Goal: Task Accomplishment & Management: Use online tool/utility

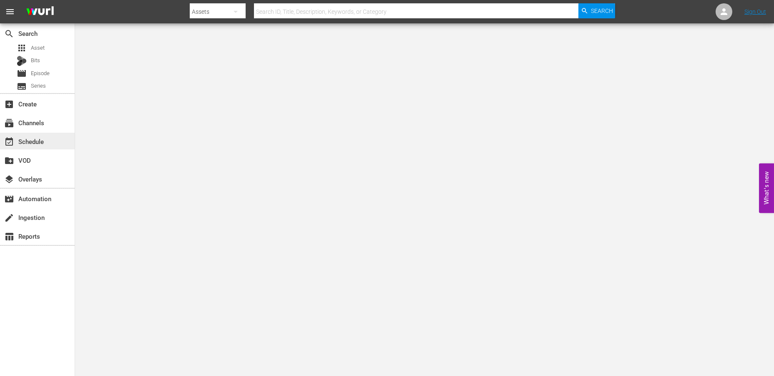
click at [28, 141] on div "event_available Schedule" at bounding box center [23, 140] width 47 height 8
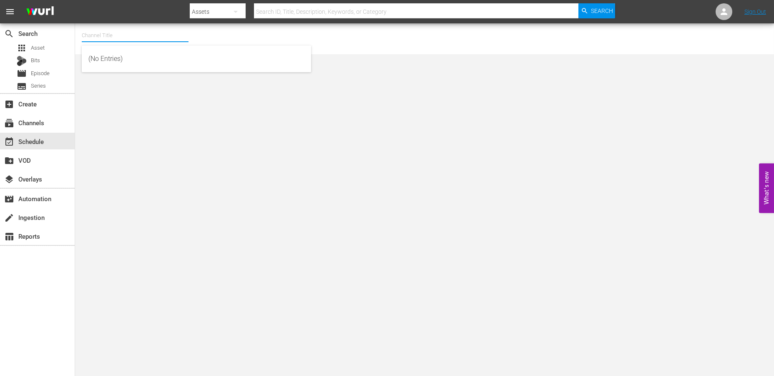
click at [106, 35] on input "text" at bounding box center [135, 35] width 107 height 20
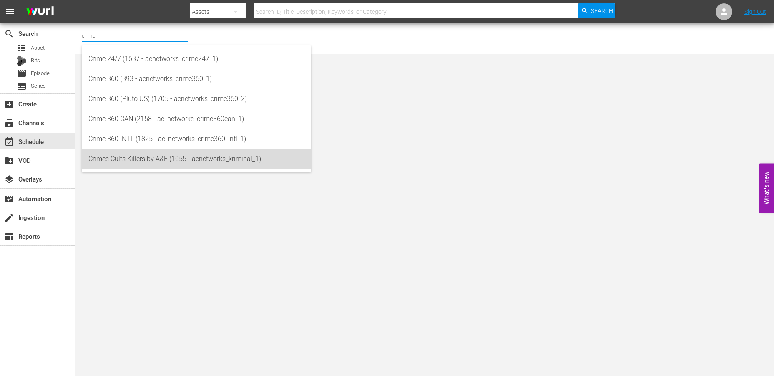
click at [146, 160] on div "Crimes Cults Killers by A&E (1055 - aenetworks_kriminal_1)" at bounding box center [196, 159] width 216 height 20
type input "Crimes Cults Killers by A&E (1055 - aenetworks_kriminal_1)"
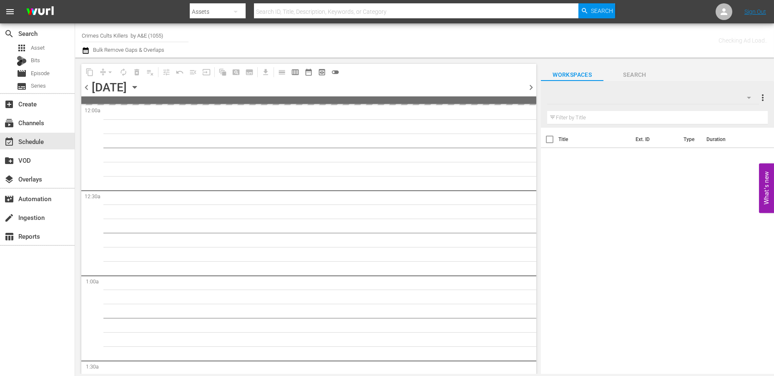
click at [139, 88] on icon "button" at bounding box center [134, 87] width 9 height 9
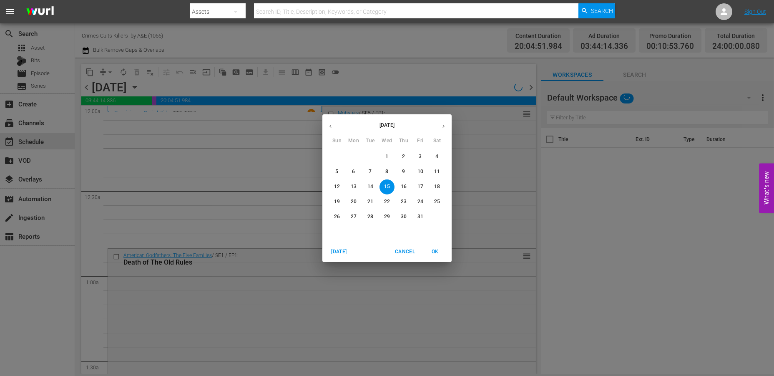
click at [441, 126] on icon "button" at bounding box center [444, 126] width 6 height 6
click at [354, 171] on p "3" at bounding box center [353, 171] width 3 height 7
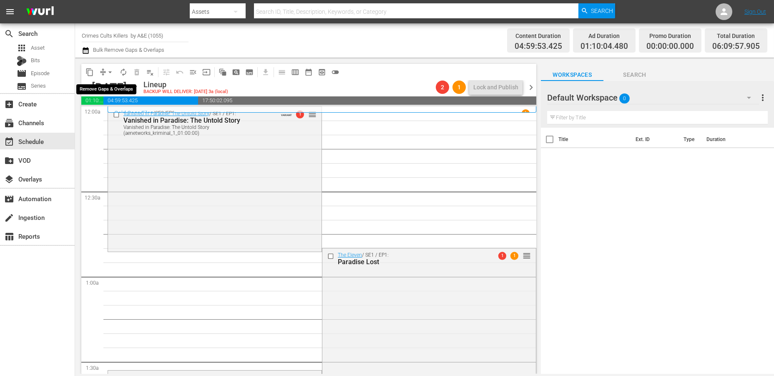
click at [110, 71] on span "arrow_drop_down" at bounding box center [110, 72] width 8 height 8
click at [40, 143] on div "event_available Schedule" at bounding box center [23, 140] width 47 height 8
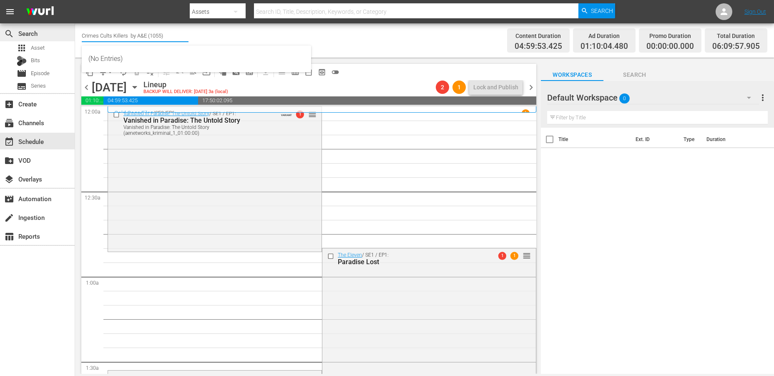
drag, startPoint x: 162, startPoint y: 35, endPoint x: 74, endPoint y: 35, distance: 87.6
click at [75, 0] on div "search Search apps Asset Bits movie Episode subtitles Series add_box Create sub…" at bounding box center [424, 0] width 699 height 0
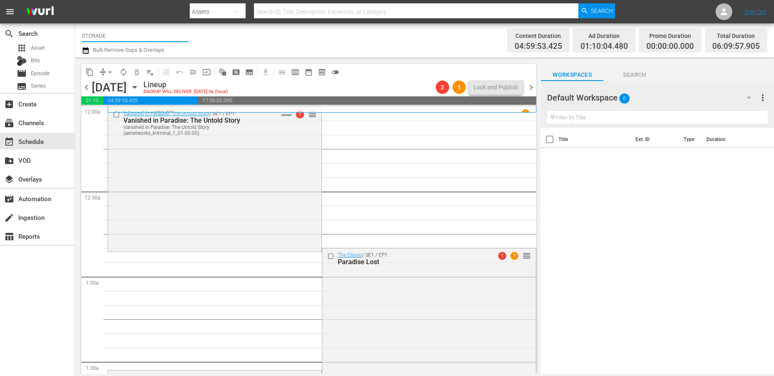
click at [111, 37] on input "STORAGE" at bounding box center [135, 35] width 107 height 20
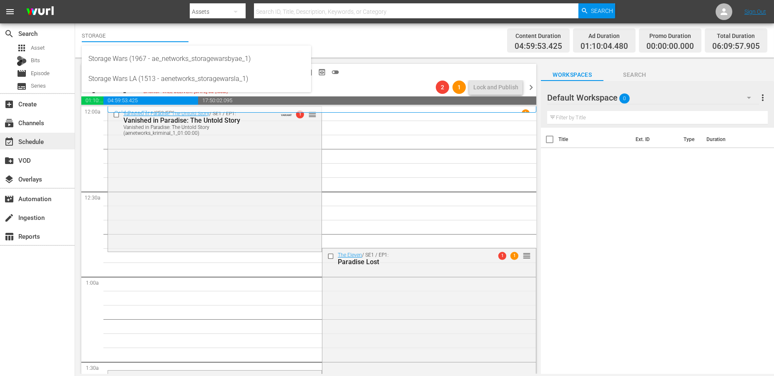
click at [38, 144] on div "event_available Schedule" at bounding box center [23, 140] width 47 height 8
drag, startPoint x: 116, startPoint y: 33, endPoint x: 81, endPoint y: 33, distance: 35.9
click at [81, 33] on div "Channel Title STORAGE Bulk Remove Gaps & Overlaps Content Duration 04:59:53.425…" at bounding box center [424, 40] width 699 height 34
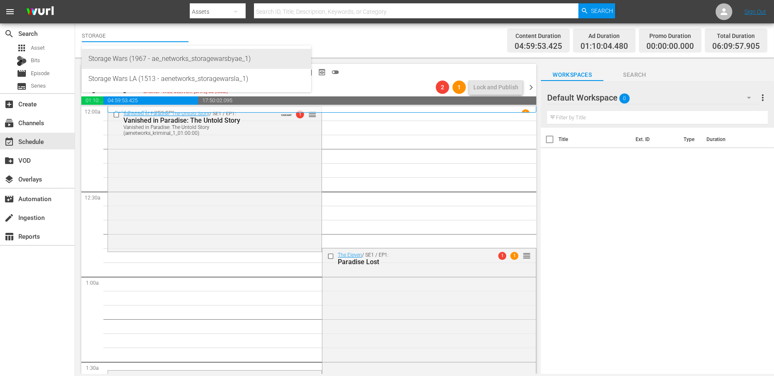
click at [110, 60] on div "Storage Wars (1967 - ae_networks_storagewarsbyae_1)" at bounding box center [196, 59] width 216 height 20
type input "Storage Wars (1967 - ae_networks_storagewarsbyae_1)"
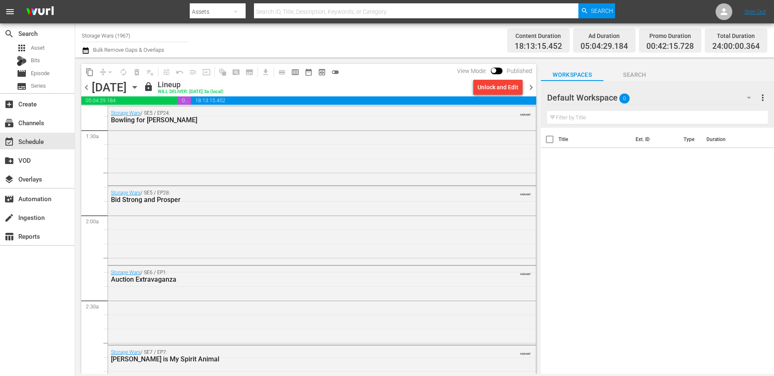
scroll to position [93, 0]
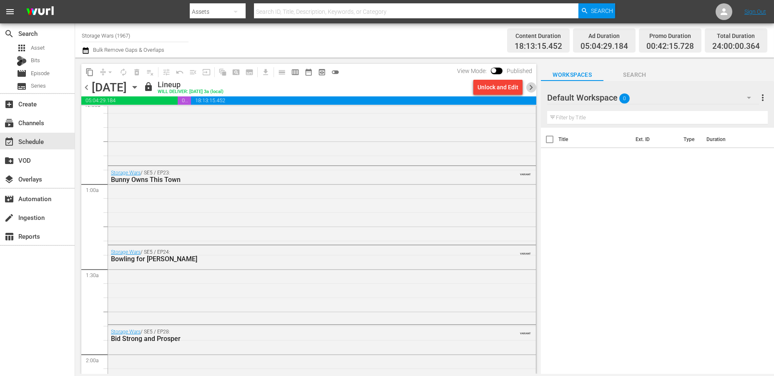
click at [533, 88] on span "chevron_right" at bounding box center [531, 87] width 10 height 10
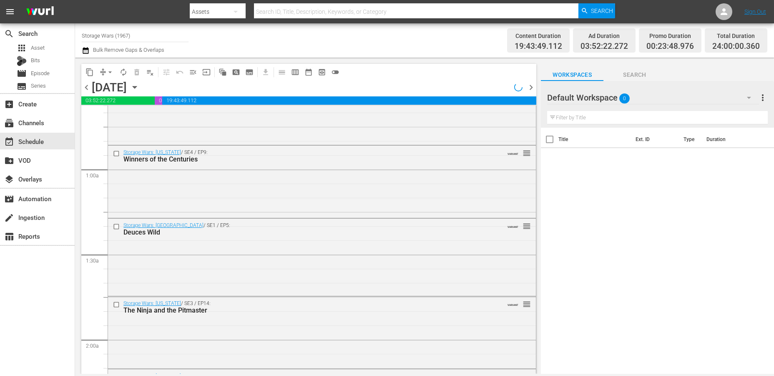
scroll to position [93, 0]
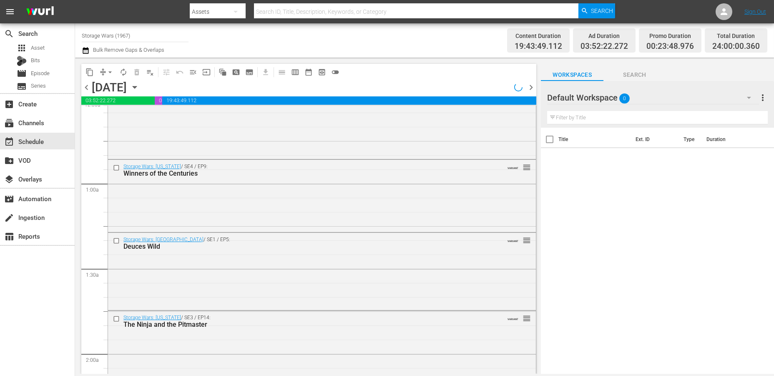
click at [531, 85] on span "chevron_right" at bounding box center [531, 87] width 10 height 10
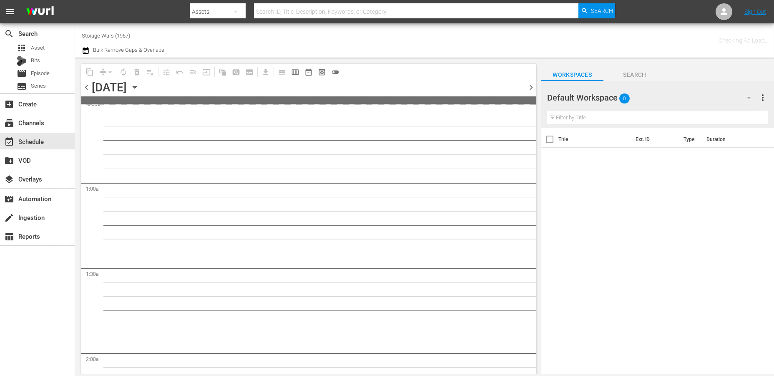
scroll to position [107, 0]
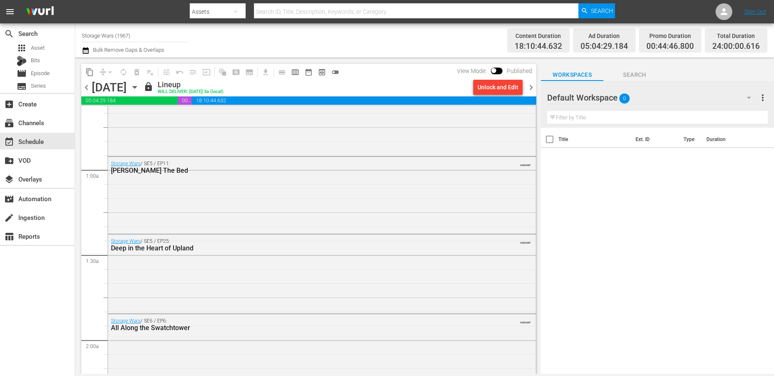
click at [531, 85] on span "chevron_right" at bounding box center [531, 87] width 10 height 10
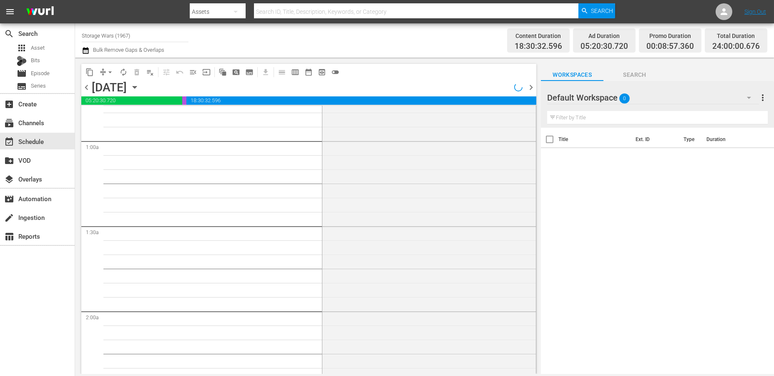
scroll to position [121, 0]
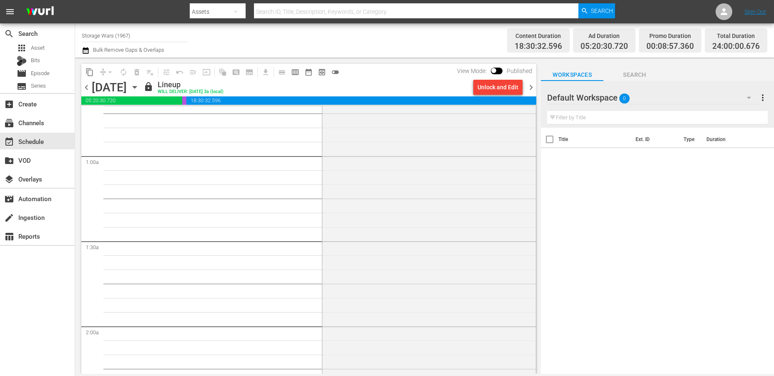
click at [531, 85] on span "chevron_right" at bounding box center [531, 87] width 10 height 10
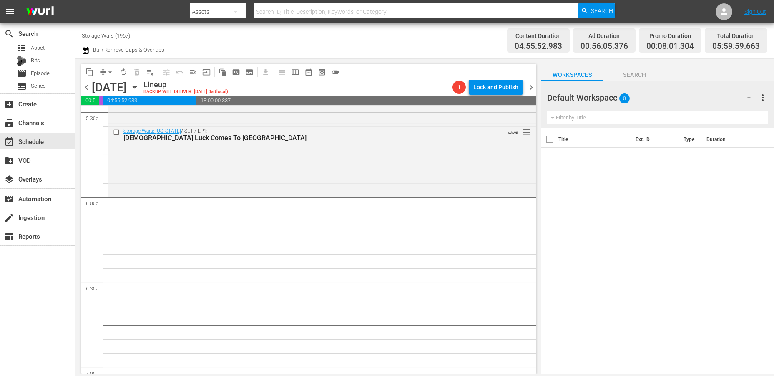
scroll to position [909, 0]
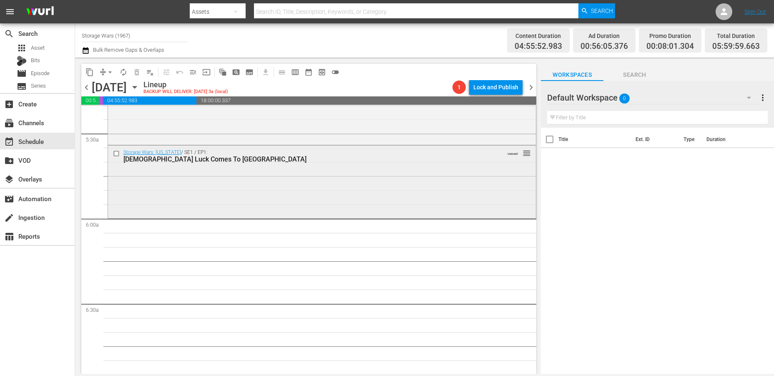
click at [156, 175] on div "Storage Wars: New York / SE1 / EP1: Lady Luck Comes To Harlem VARIANT reorder" at bounding box center [322, 181] width 428 height 71
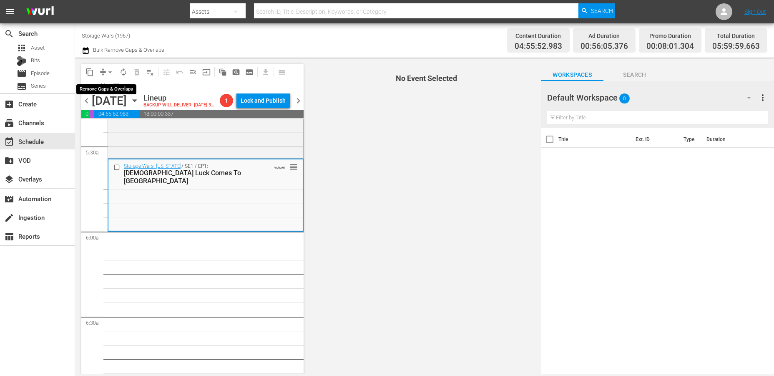
click at [107, 71] on span "arrow_drop_down" at bounding box center [110, 72] width 8 height 8
click at [95, 86] on li "Align to Midnight" at bounding box center [111, 89] width 88 height 14
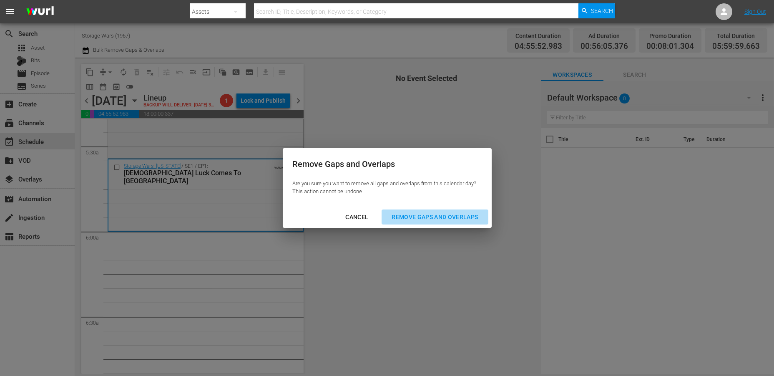
click at [418, 215] on div "Remove Gaps and Overlaps" at bounding box center [435, 217] width 100 height 10
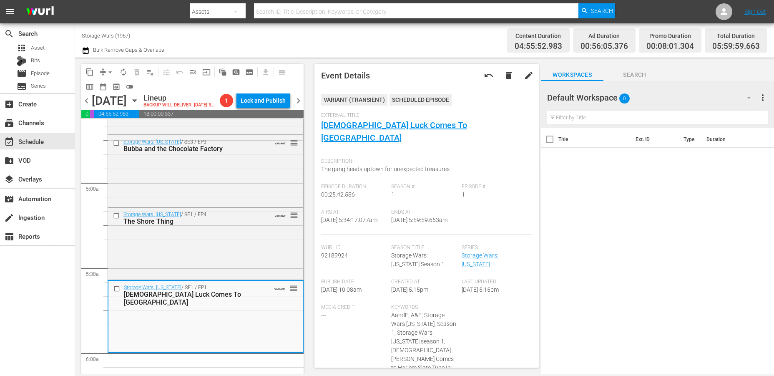
scroll to position [927, 0]
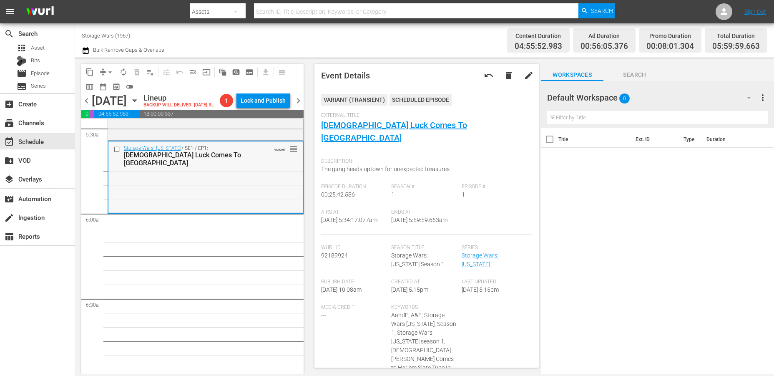
click at [153, 198] on div "Storage Wars: New York / SE1 / EP1: Lady Luck Comes To Harlem VARIANT reorder" at bounding box center [205, 176] width 194 height 71
click at [106, 72] on span "arrow_drop_down" at bounding box center [110, 72] width 8 height 8
click at [103, 85] on li "Align to Midnight" at bounding box center [111, 89] width 88 height 14
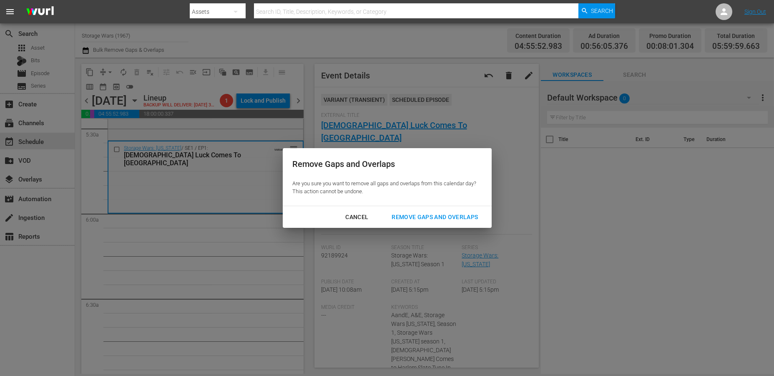
click at [398, 213] on div "Remove Gaps and Overlaps" at bounding box center [435, 217] width 100 height 10
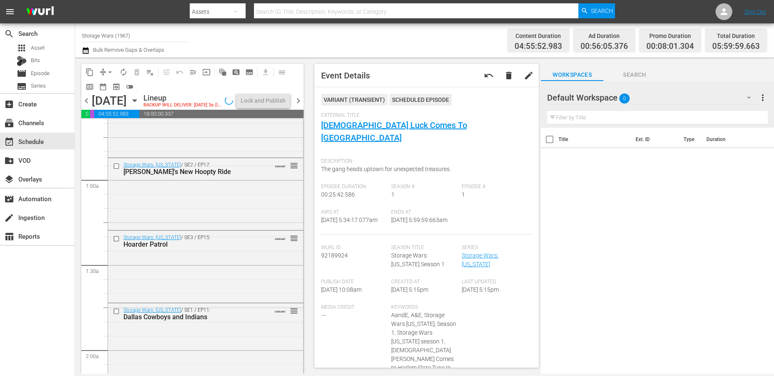
scroll to position [0, 0]
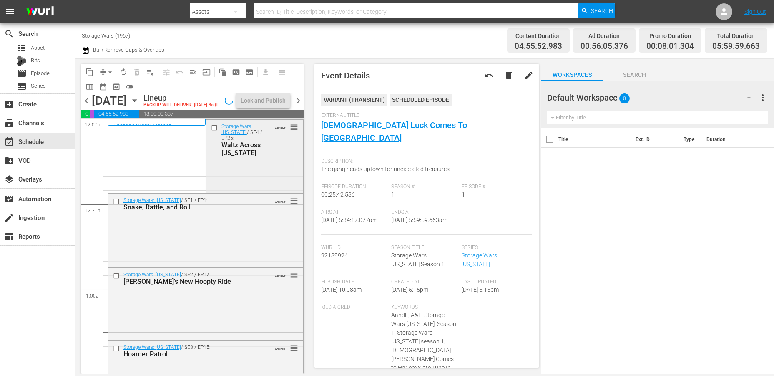
click at [247, 163] on div "Storage Wars: Texas / SE4 / EP25: Waltz Across Texas VARIANT reorder" at bounding box center [254, 155] width 97 height 71
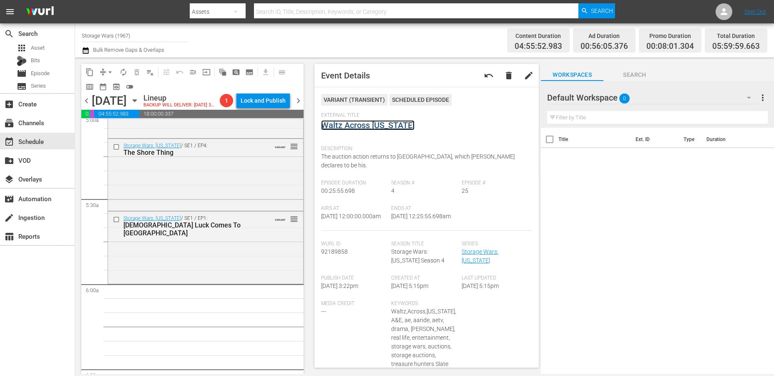
scroll to position [835, 0]
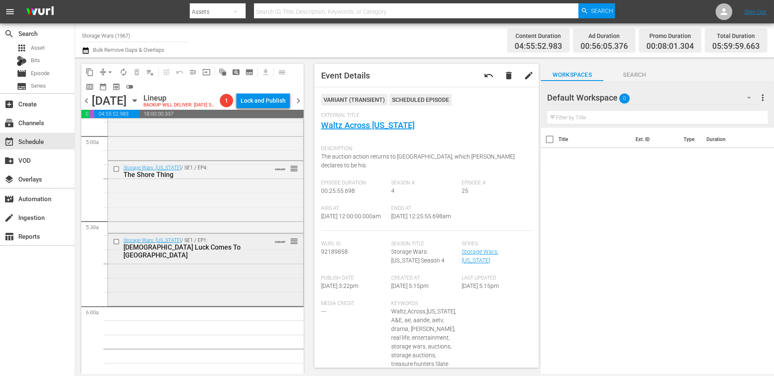
click at [204, 282] on div "Storage Wars: New York / SE1 / EP1: Lady Luck Comes To Harlem VARIANT reorder" at bounding box center [205, 269] width 195 height 71
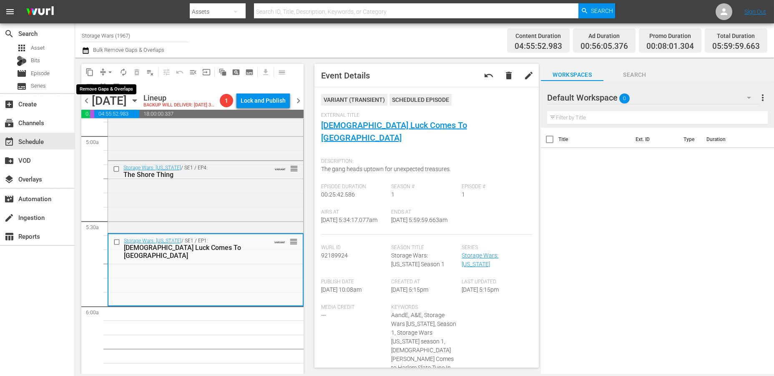
click at [107, 71] on span "arrow_drop_down" at bounding box center [110, 72] width 8 height 8
click at [104, 84] on li "Align to Midnight" at bounding box center [111, 89] width 88 height 14
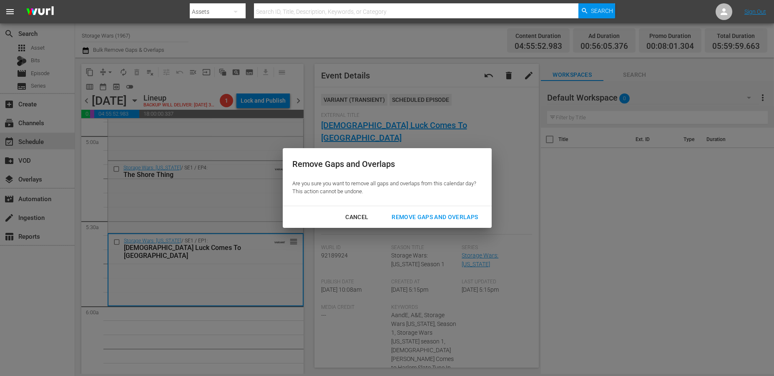
click at [445, 214] on div "Remove Gaps and Overlaps" at bounding box center [435, 217] width 100 height 10
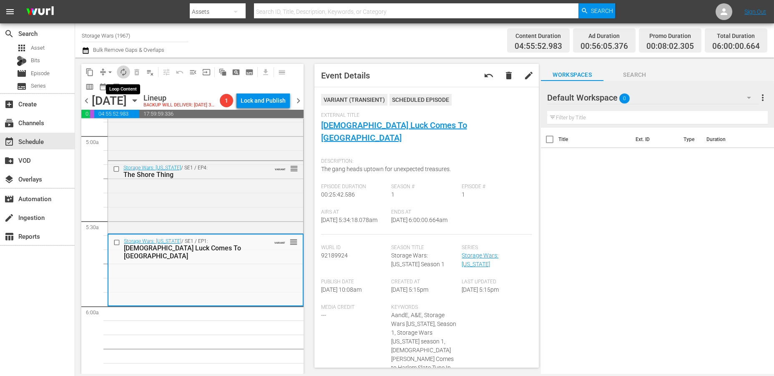
click at [120, 72] on span "autorenew_outlined" at bounding box center [123, 72] width 8 height 8
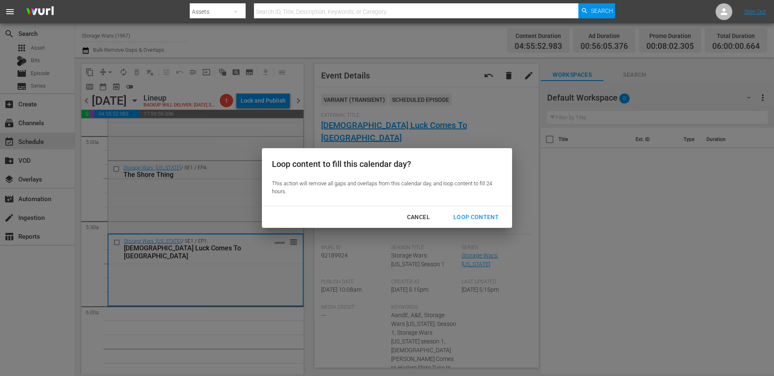
click at [473, 216] on div "Loop Content" at bounding box center [476, 217] width 59 height 10
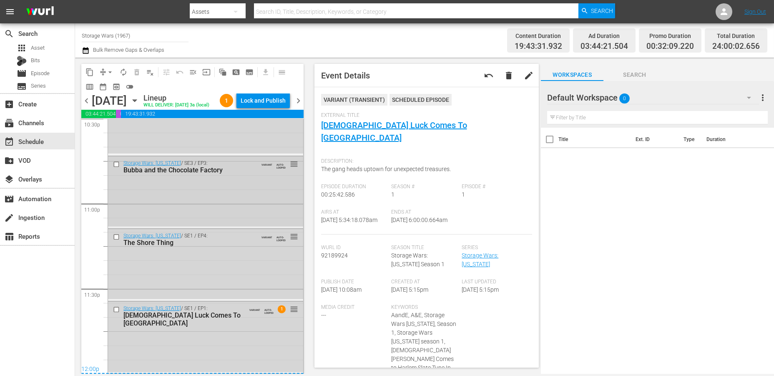
scroll to position [3845, 0]
click at [223, 333] on div "Storage Wars: New York / SE1 / EP1: Lady Luck Comes To Harlem VARIANT AUTO-LOOP…" at bounding box center [205, 337] width 195 height 71
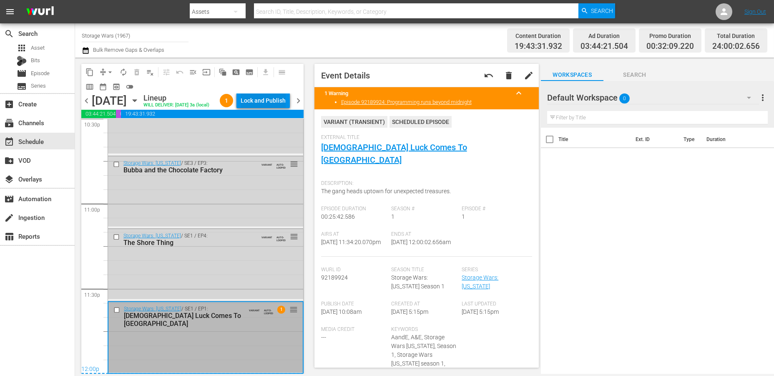
click at [262, 101] on div "Lock and Publish" at bounding box center [263, 100] width 45 height 15
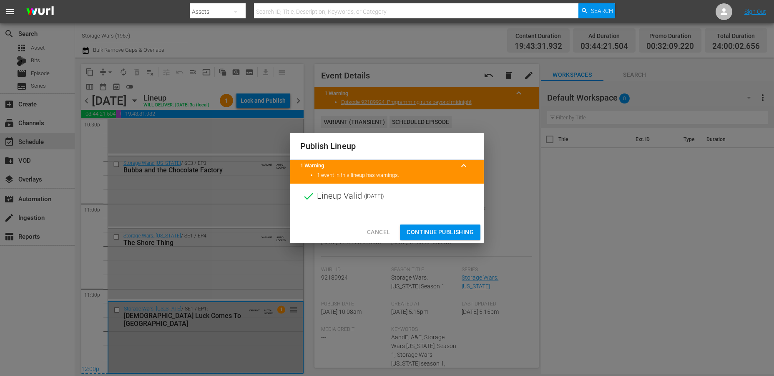
click at [415, 232] on span "Continue Publishing" at bounding box center [440, 232] width 67 height 10
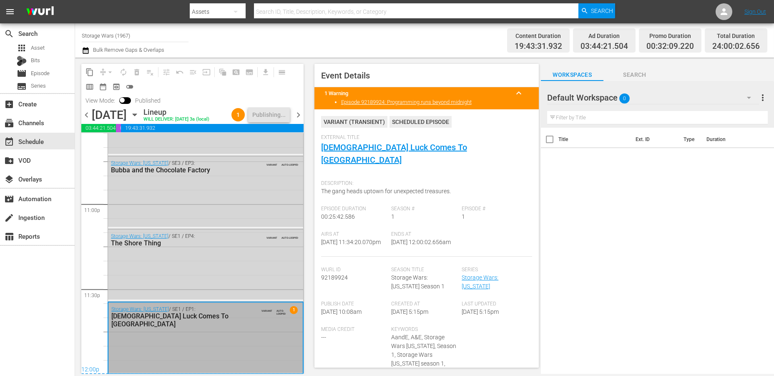
click at [298, 116] on span "chevron_right" at bounding box center [298, 115] width 10 height 10
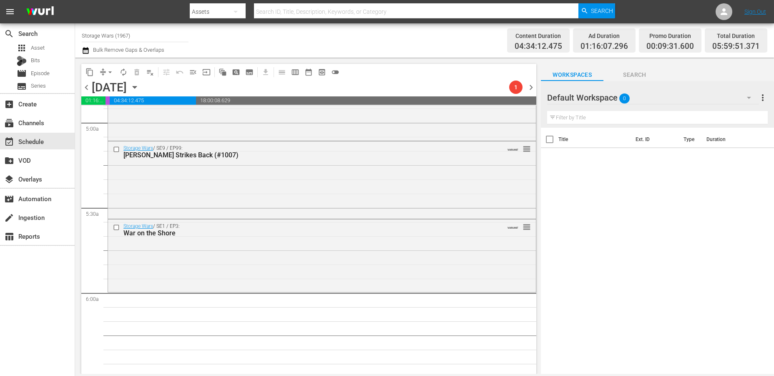
scroll to position [881, 0]
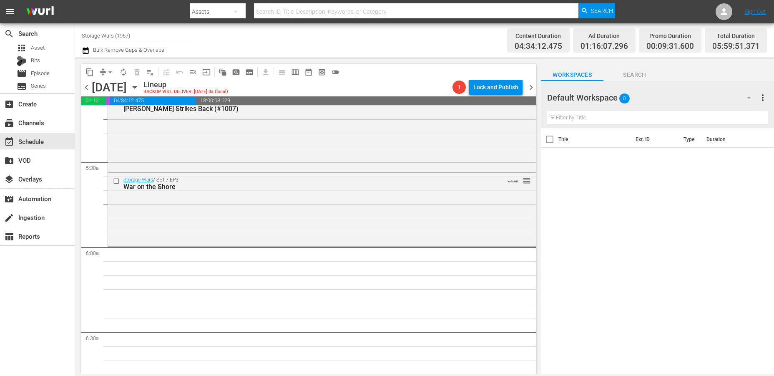
click at [149, 213] on div "Storage Wars / SE1 / EP3: War on the Shore VARIANT reorder" at bounding box center [322, 208] width 428 height 71
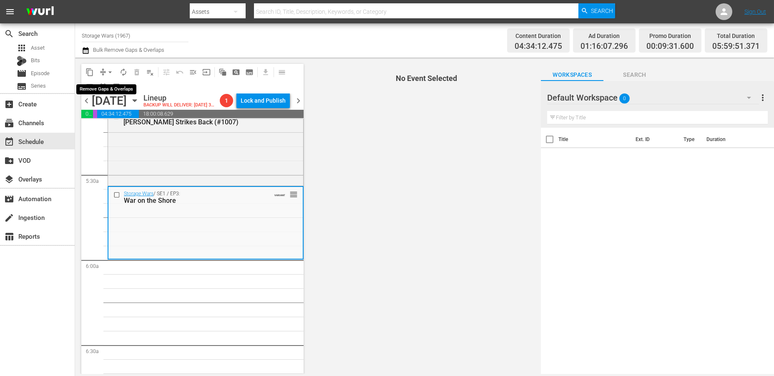
click at [108, 72] on span "arrow_drop_down" at bounding box center [110, 72] width 8 height 8
click at [103, 85] on li "Align to Midnight" at bounding box center [110, 89] width 69 height 14
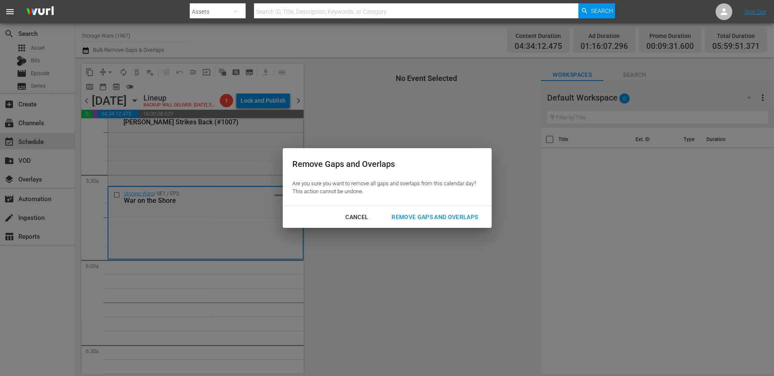
click at [434, 217] on div "Remove Gaps and Overlaps" at bounding box center [435, 217] width 100 height 10
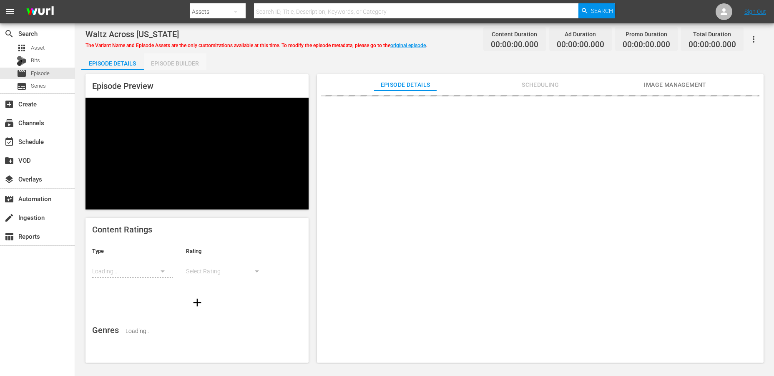
click at [174, 62] on div "Episode Builder" at bounding box center [175, 63] width 63 height 20
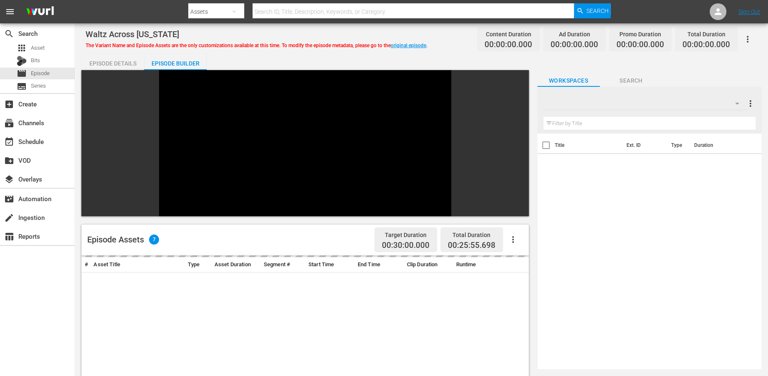
click at [738, 101] on icon "button" at bounding box center [737, 103] width 10 height 10
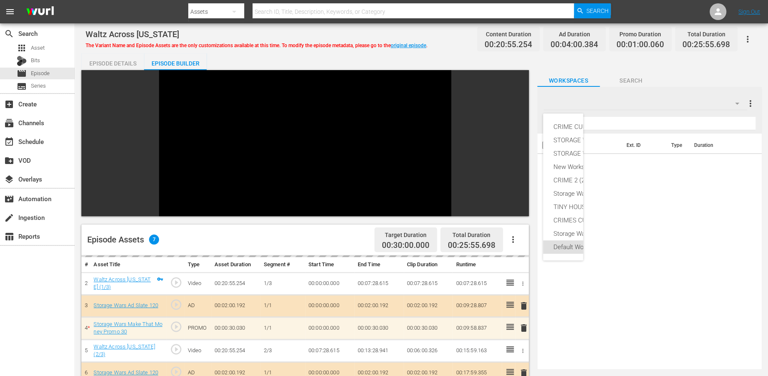
click at [738, 101] on div "CRIME CULT KILLERS OCT 20 25 (14) STORAGE WARS OCT 20 25 (10) STORAGE WARS SEPT…" at bounding box center [384, 188] width 768 height 376
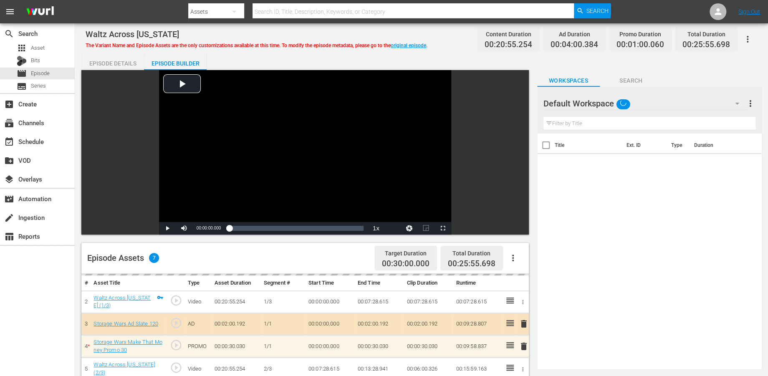
click at [738, 101] on icon "button" at bounding box center [737, 103] width 10 height 10
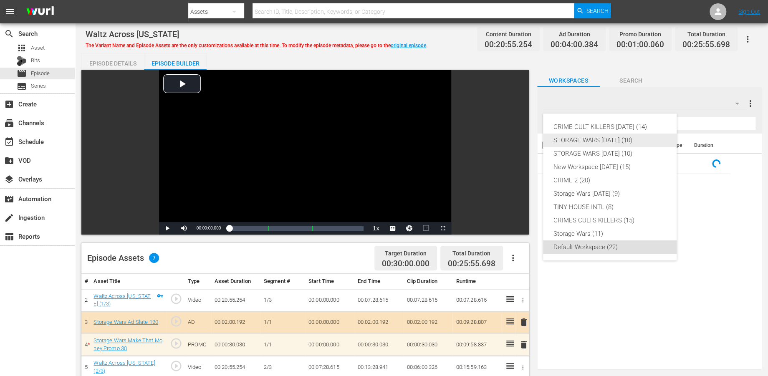
click at [578, 139] on div "STORAGE WARS OCT 20 25 (10)" at bounding box center [609, 140] width 113 height 13
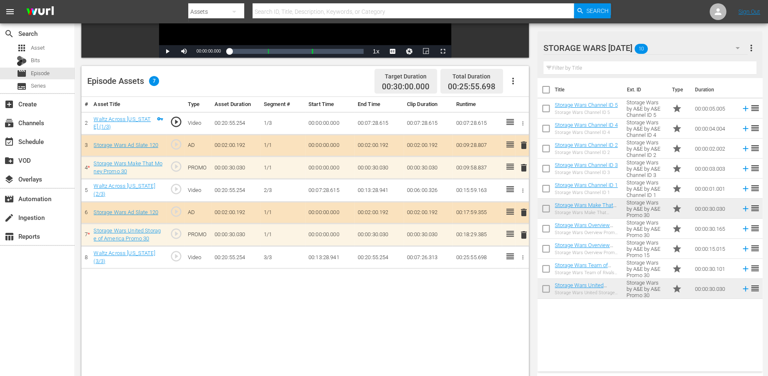
scroll to position [185, 0]
